Goal: Task Accomplishment & Management: Manage account settings

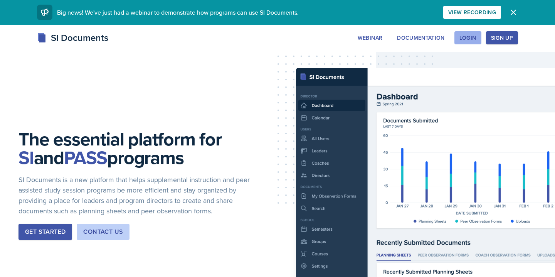
click at [472, 39] on div "Login" at bounding box center [468, 38] width 17 height 6
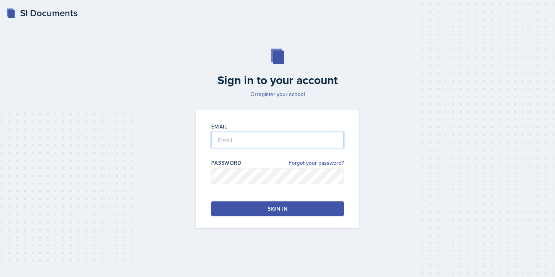
click at [253, 146] on input "email" at bounding box center [277, 140] width 133 height 16
click at [270, 89] on div "Sign in to your account Or register your school" at bounding box center [277, 73] width 173 height 49
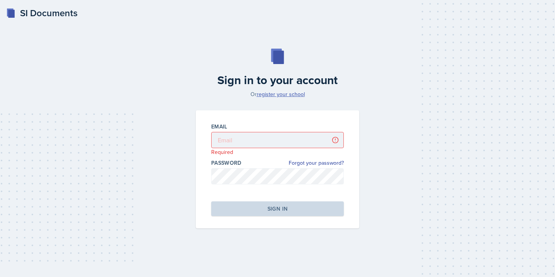
click at [271, 93] on link "register your school" at bounding box center [281, 94] width 48 height 8
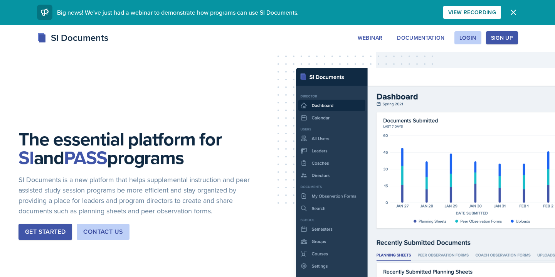
click at [511, 37] on div "Sign Up" at bounding box center [502, 38] width 22 height 6
click at [464, 40] on div "Login" at bounding box center [468, 38] width 17 height 6
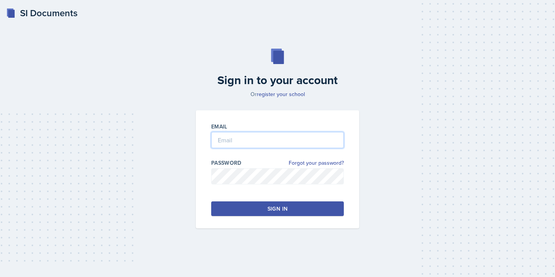
click at [238, 147] on input "email" at bounding box center [277, 140] width 133 height 16
type input "[EMAIL_ADDRESS][DOMAIN_NAME]"
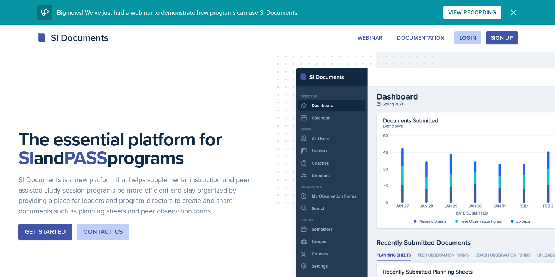
click at [495, 40] on div "Sign Up" at bounding box center [502, 38] width 22 height 6
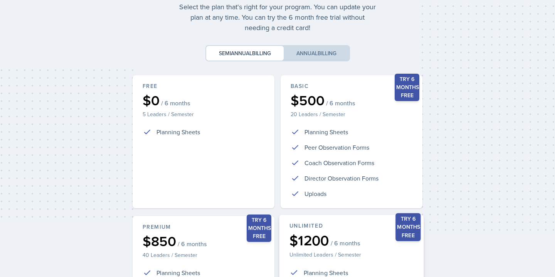
scroll to position [47, 0]
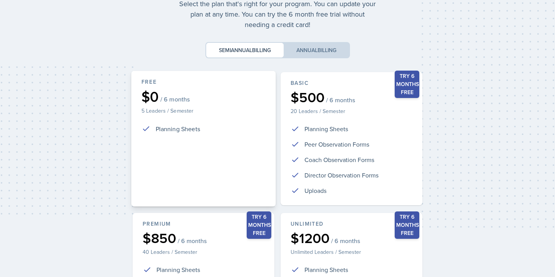
click at [234, 165] on div "Free $0 / 6 months 5 Leaders / Semester Planning Sheets" at bounding box center [203, 139] width 145 height 136
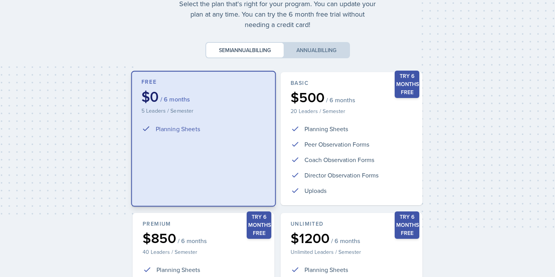
click at [234, 165] on div "Free $0 / 6 months 5 Leaders / Semester Planning Sheets" at bounding box center [203, 139] width 145 height 136
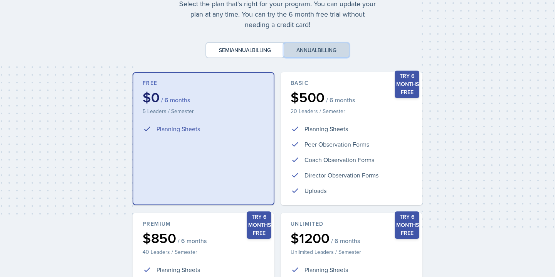
click at [317, 51] on button "Annual billing" at bounding box center [317, 50] width 66 height 15
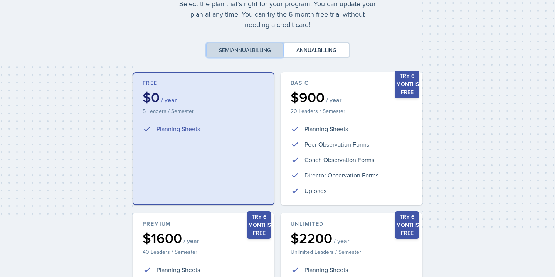
click at [263, 49] on span "billing" at bounding box center [261, 50] width 19 height 8
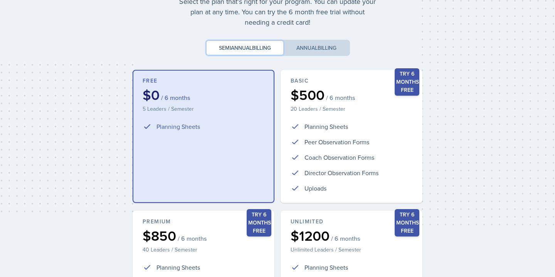
scroll to position [180, 0]
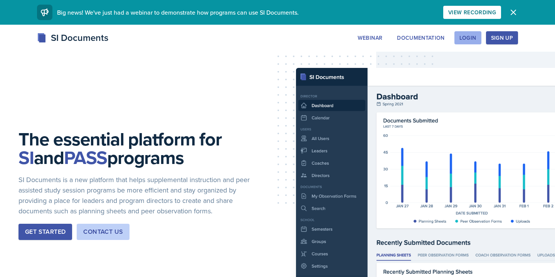
click at [461, 40] on div "Login" at bounding box center [468, 38] width 17 height 6
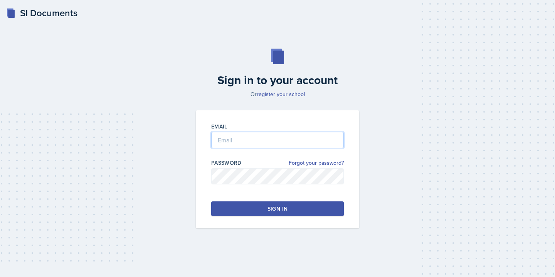
click at [256, 141] on input "email" at bounding box center [277, 140] width 133 height 16
type input "[EMAIL_ADDRESS][DOMAIN_NAME]"
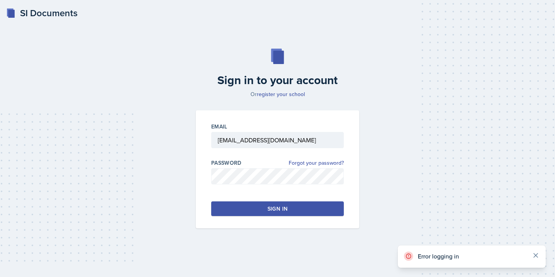
click at [536, 255] on icon at bounding box center [536, 255] width 4 height 4
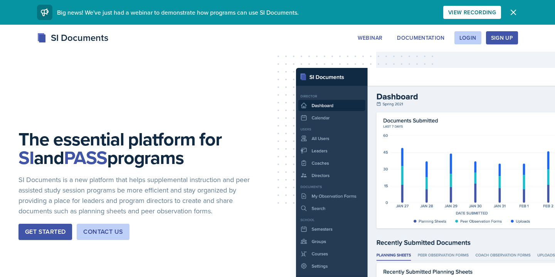
click at [510, 39] on div "Sign Up" at bounding box center [502, 38] width 22 height 6
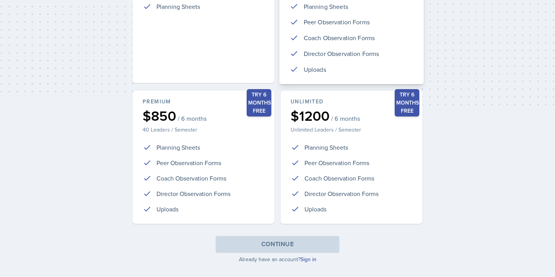
scroll to position [180, 0]
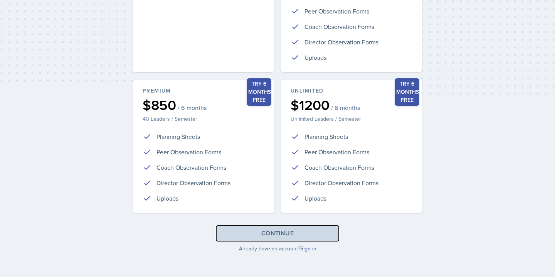
click at [300, 236] on button "Continue" at bounding box center [277, 233] width 123 height 16
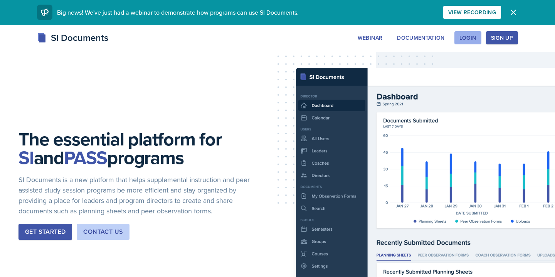
click at [462, 36] on div "Login" at bounding box center [468, 38] width 17 height 6
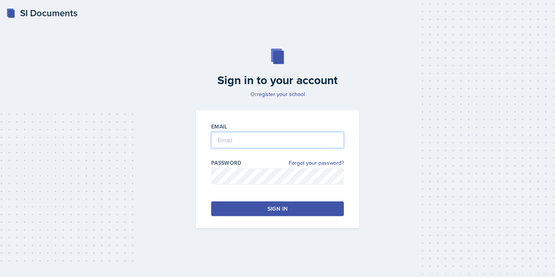
click at [254, 137] on input "email" at bounding box center [277, 140] width 133 height 16
type input "[EMAIL_ADDRESS][DOMAIN_NAME]"
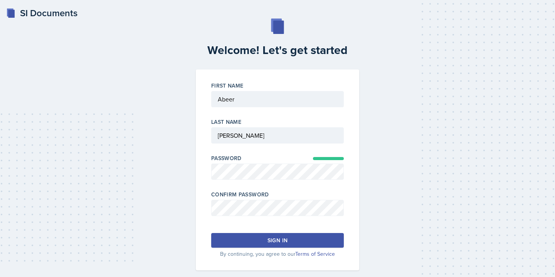
click at [268, 238] on div "Sign in" at bounding box center [278, 240] width 20 height 8
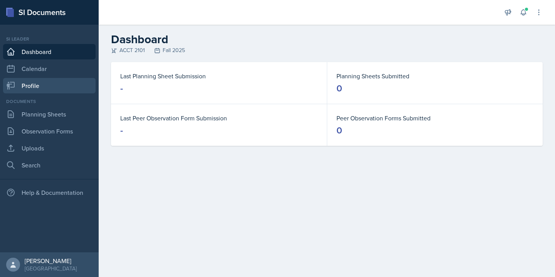
click at [39, 89] on link "Profile" at bounding box center [49, 85] width 93 height 15
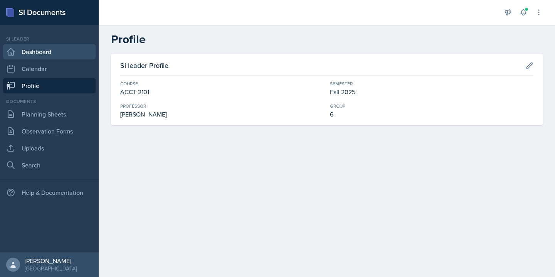
click at [38, 54] on link "Dashboard" at bounding box center [49, 51] width 93 height 15
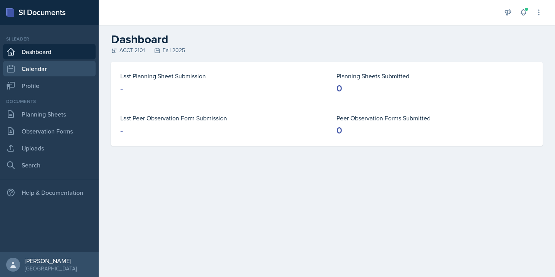
click at [39, 64] on link "Calendar" at bounding box center [49, 68] width 93 height 15
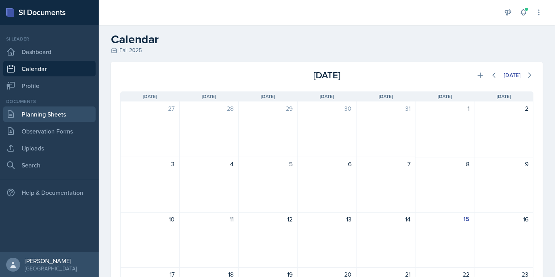
click at [41, 110] on link "Planning Sheets" at bounding box center [49, 113] width 93 height 15
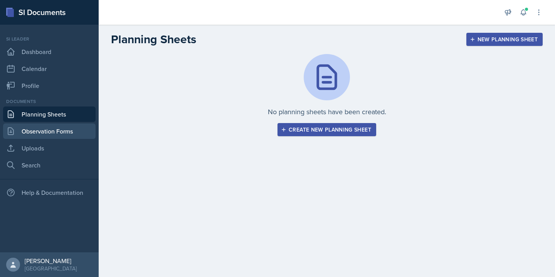
click at [46, 125] on link "Observation Forms" at bounding box center [49, 130] width 93 height 15
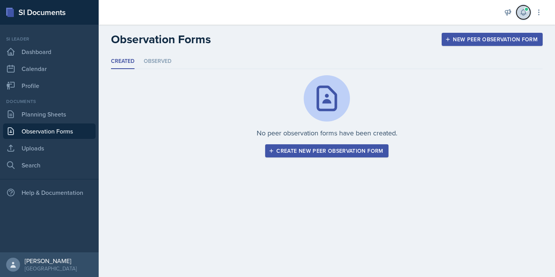
click at [525, 15] on icon at bounding box center [524, 12] width 8 height 8
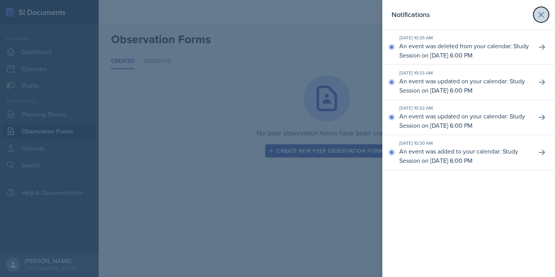
click at [539, 14] on icon at bounding box center [541, 14] width 9 height 9
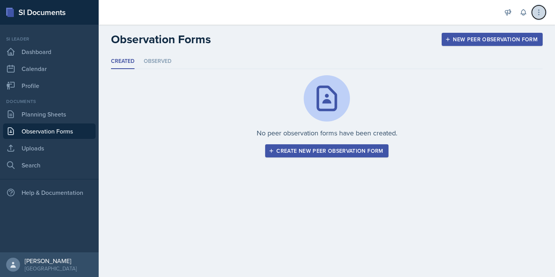
click at [542, 13] on icon at bounding box center [539, 12] width 8 height 8
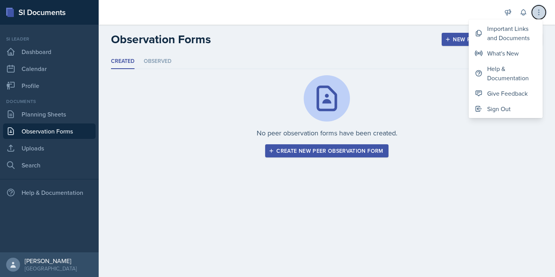
click at [542, 13] on icon at bounding box center [539, 12] width 8 height 8
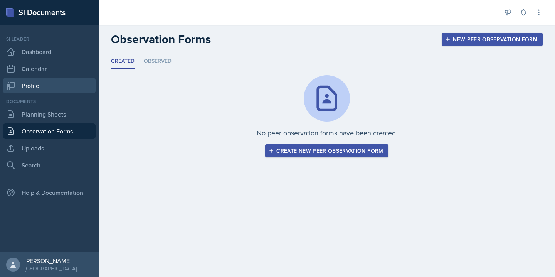
click at [79, 84] on link "Profile" at bounding box center [49, 85] width 93 height 15
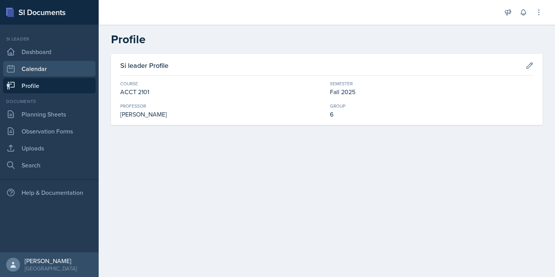
click at [71, 71] on link "Calendar" at bounding box center [49, 68] width 93 height 15
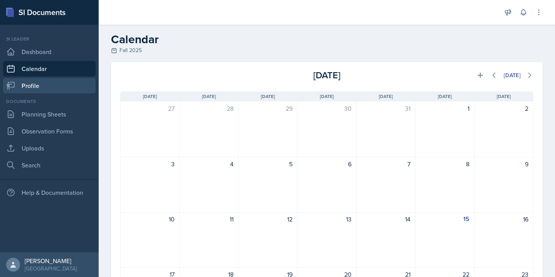
click at [69, 82] on link "Profile" at bounding box center [49, 85] width 93 height 15
